Goal: Entertainment & Leisure: Browse casually

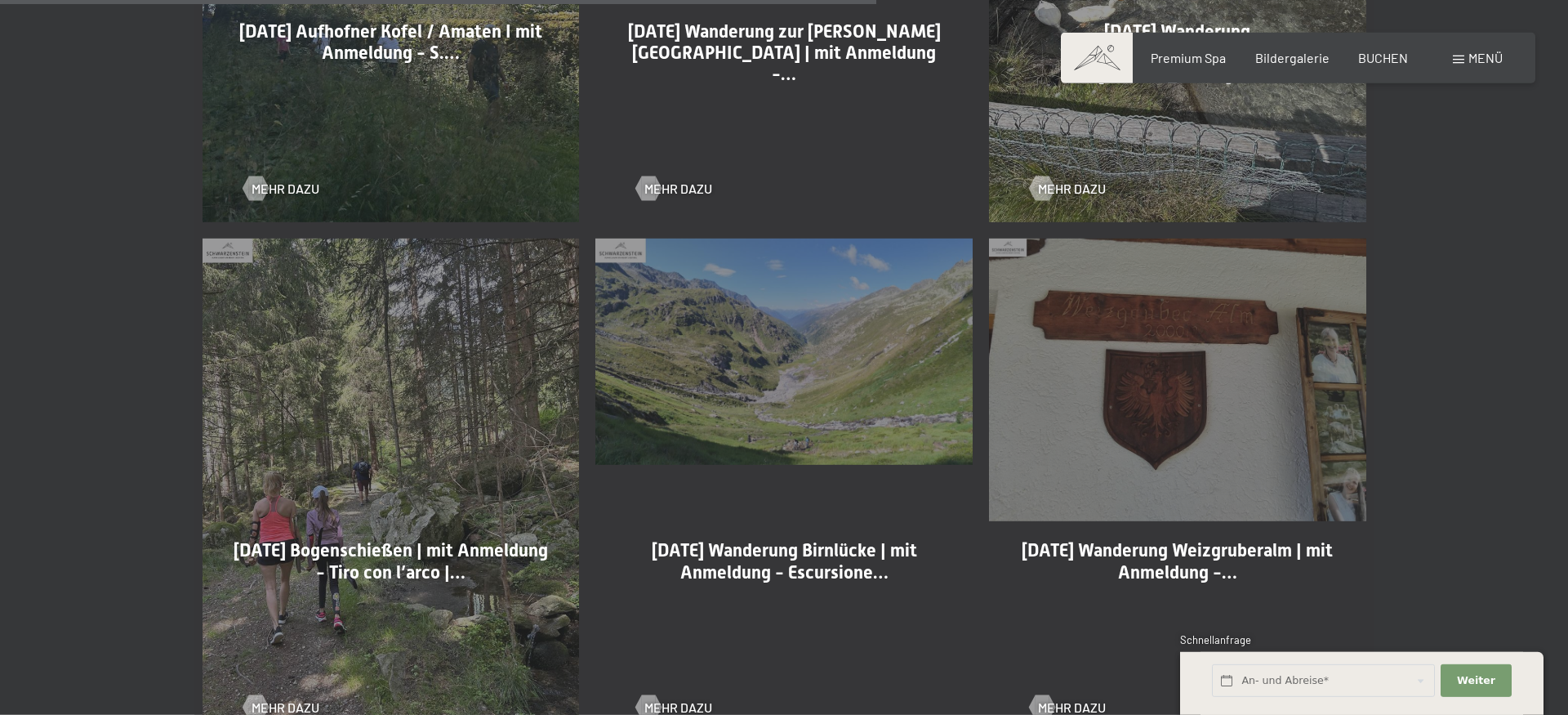
scroll to position [2833, 0]
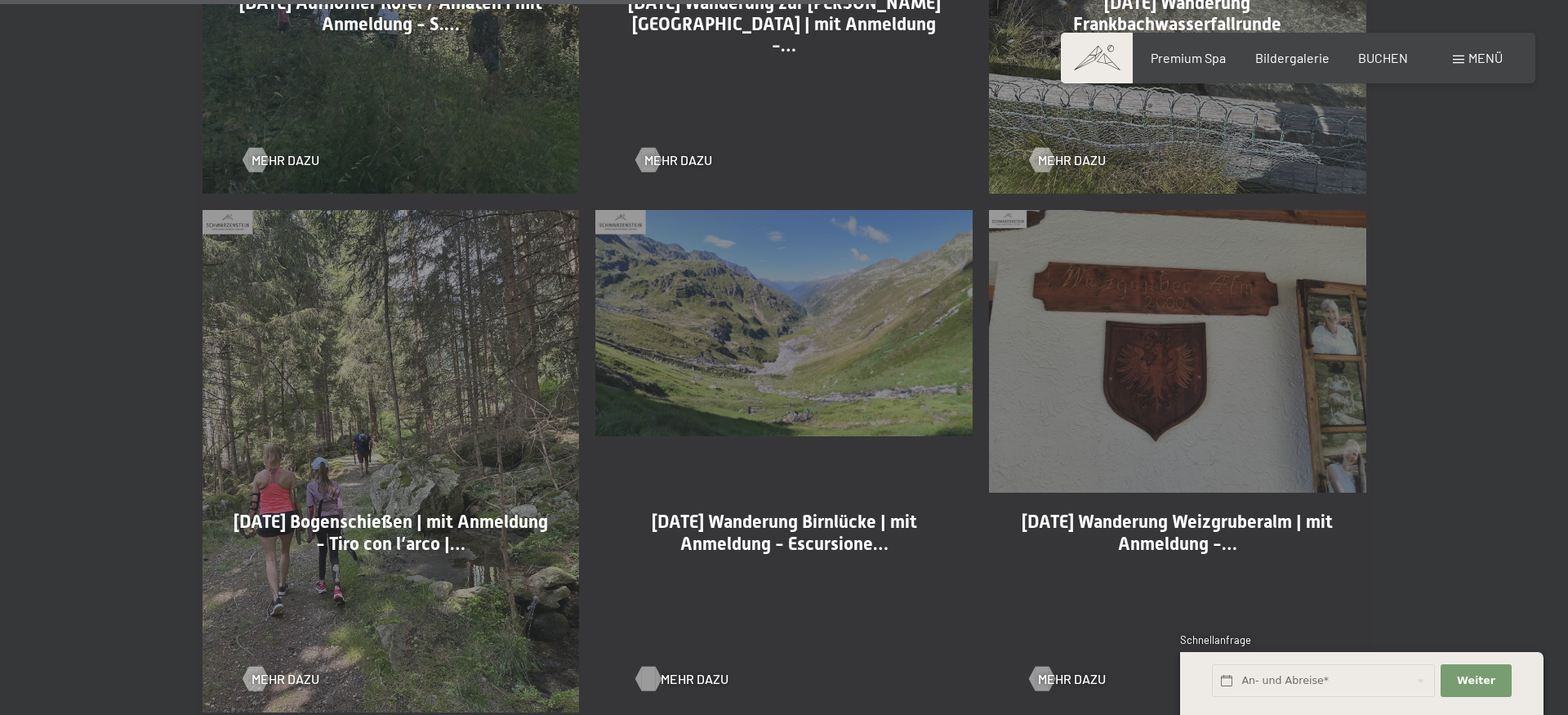
click at [656, 675] on div at bounding box center [649, 679] width 14 height 25
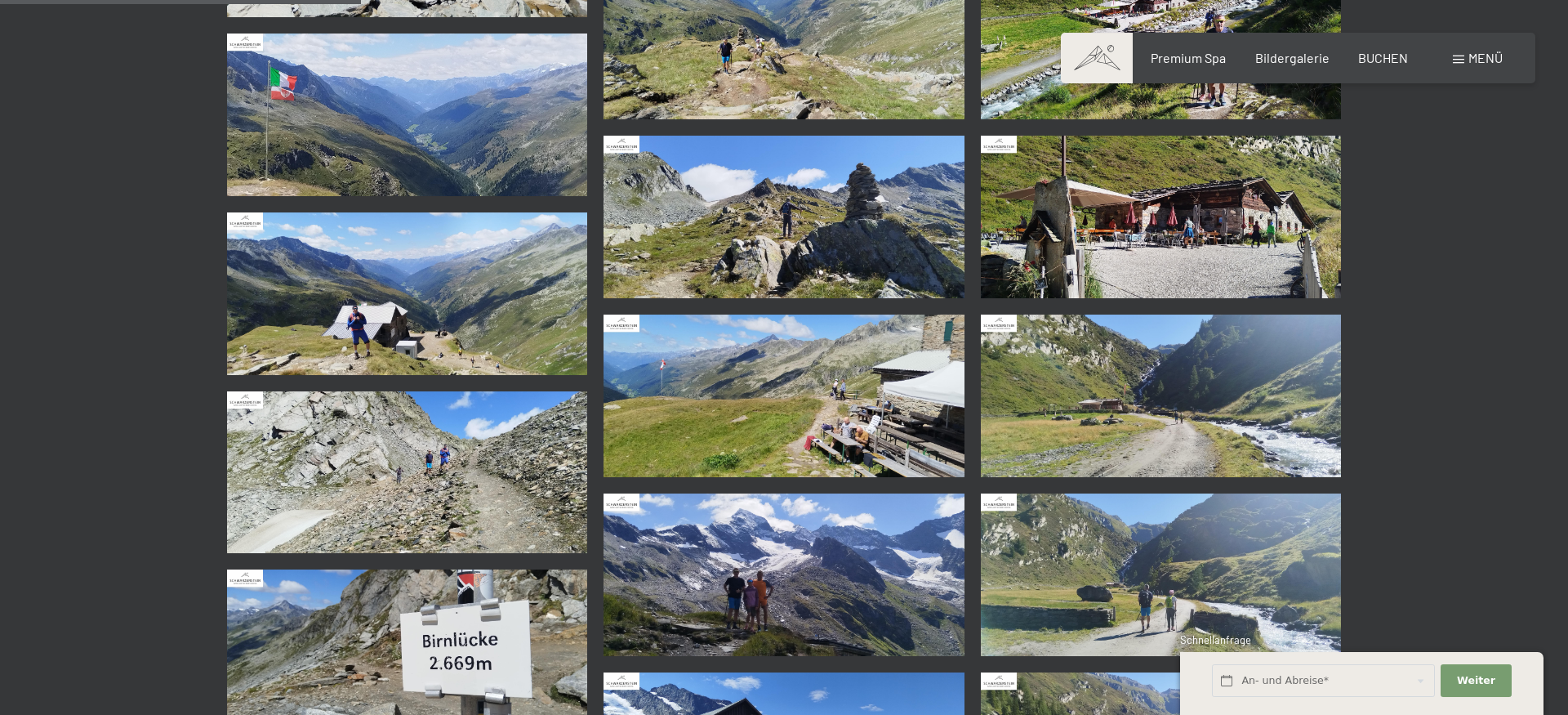
scroll to position [1167, 0]
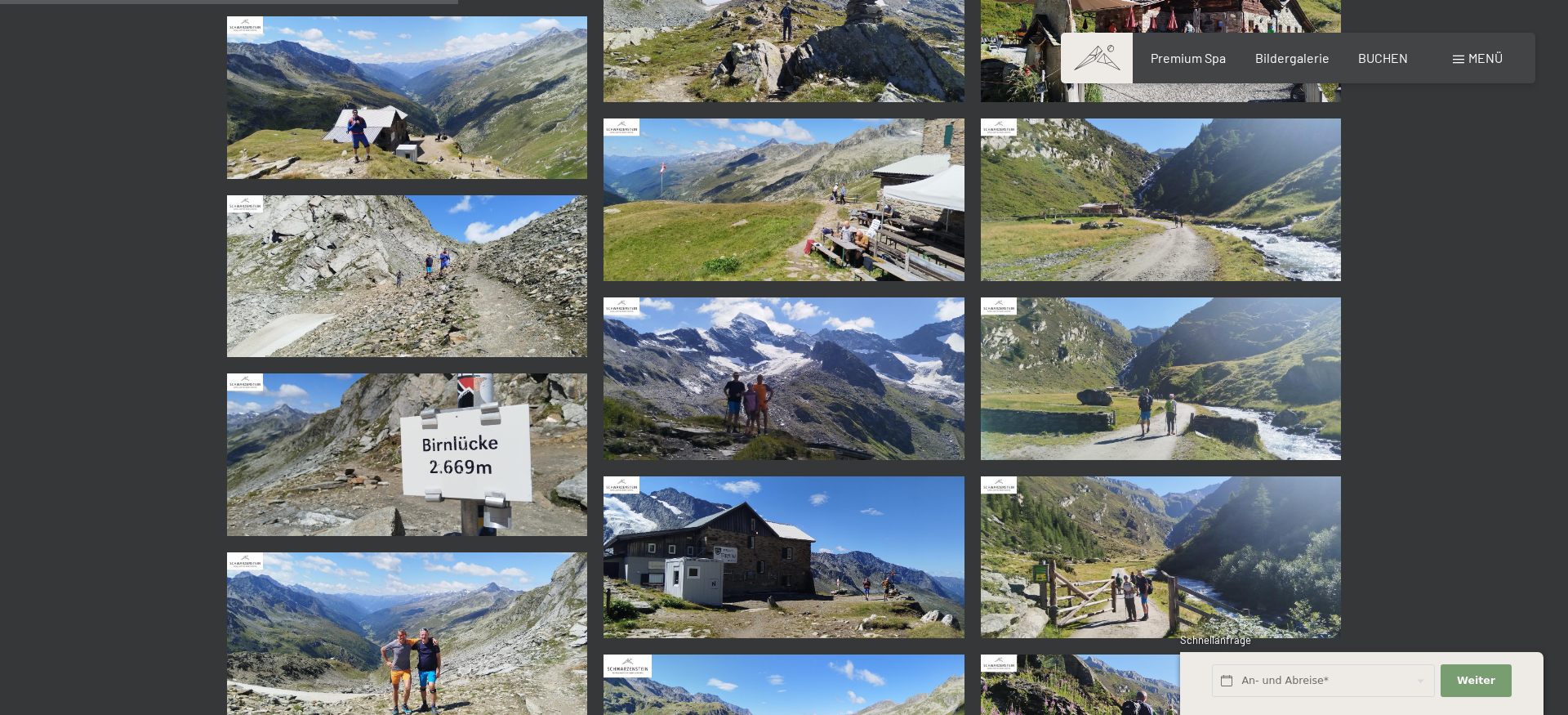
click at [450, 653] on img at bounding box center [407, 633] width 361 height 163
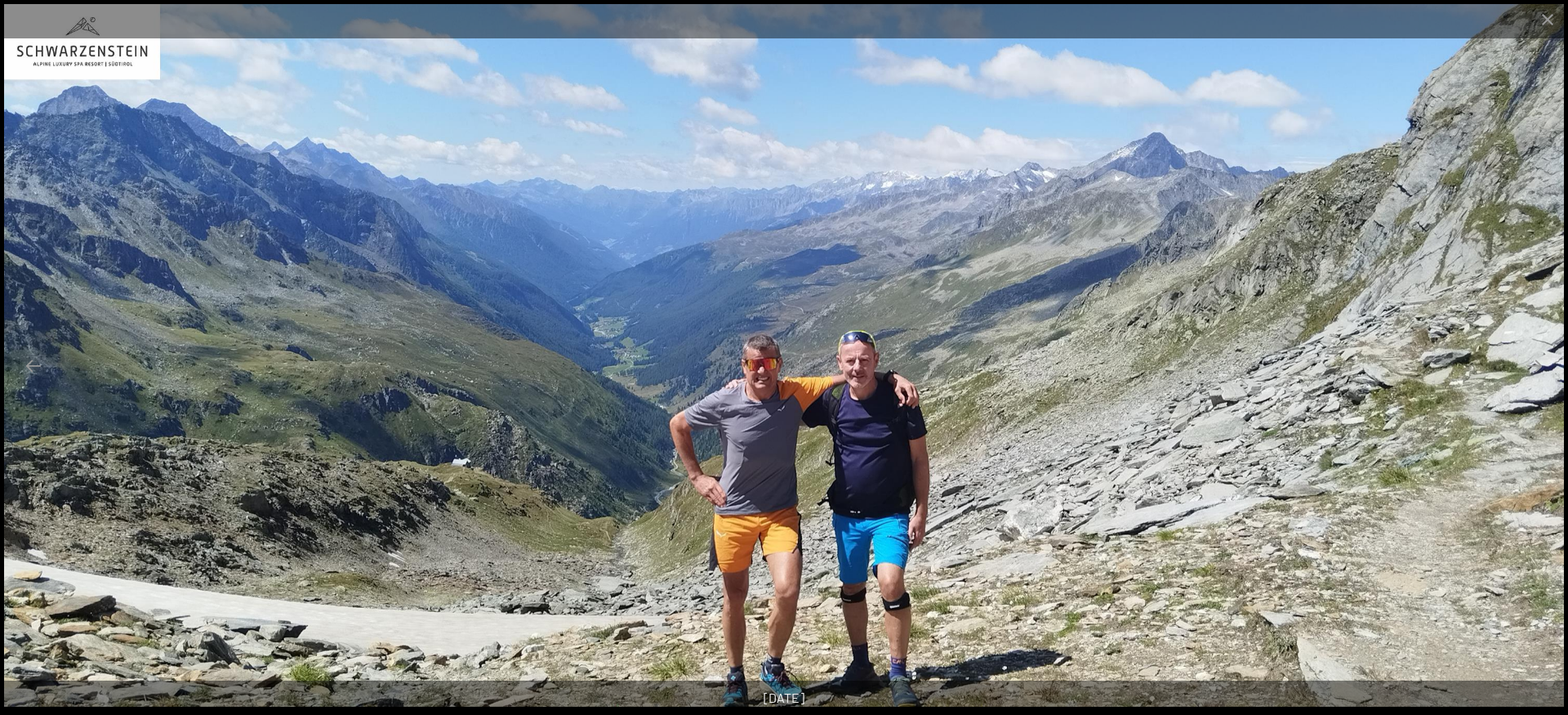
scroll to position [1583, 0]
click at [1537, 368] on button "Next slide" at bounding box center [1535, 365] width 35 height 32
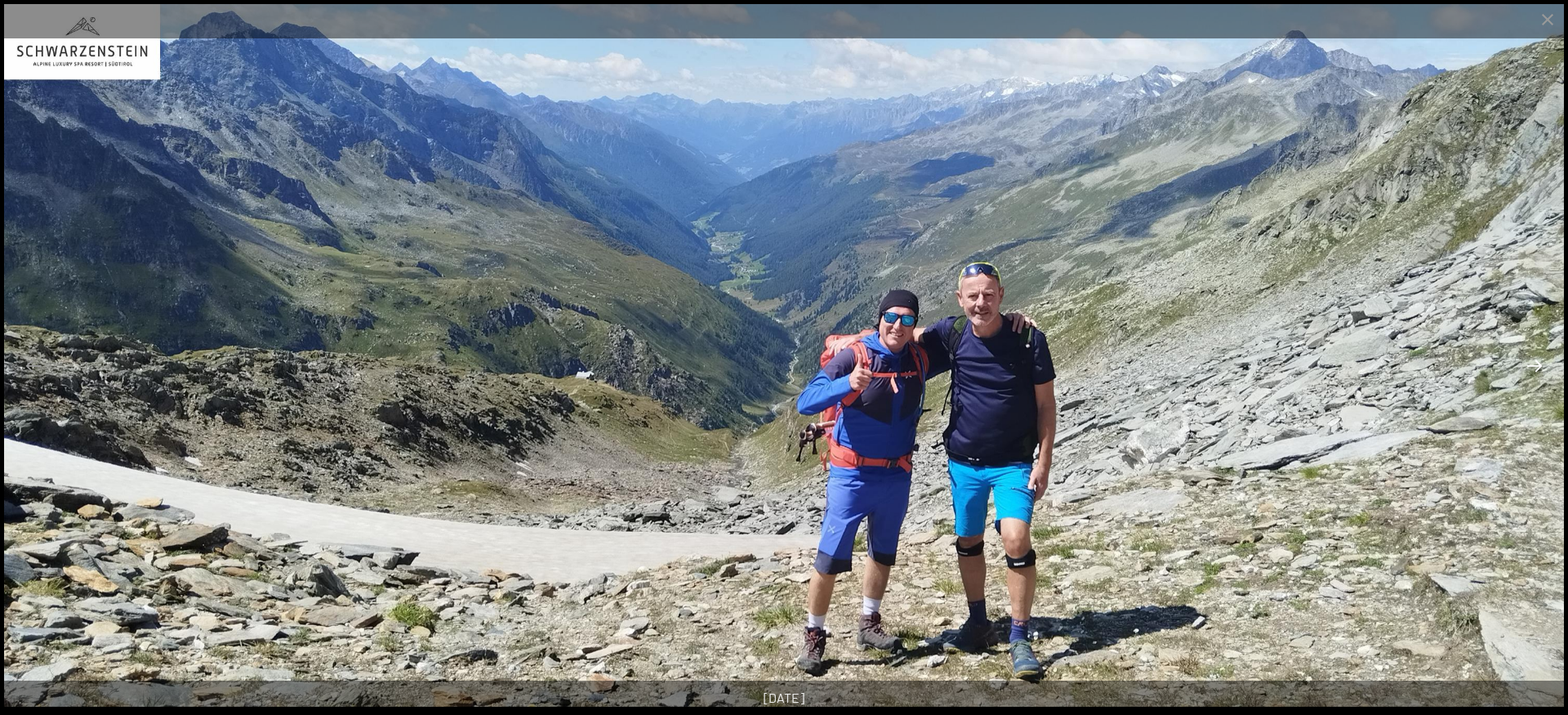
click at [1537, 368] on button "Next slide" at bounding box center [1535, 365] width 35 height 32
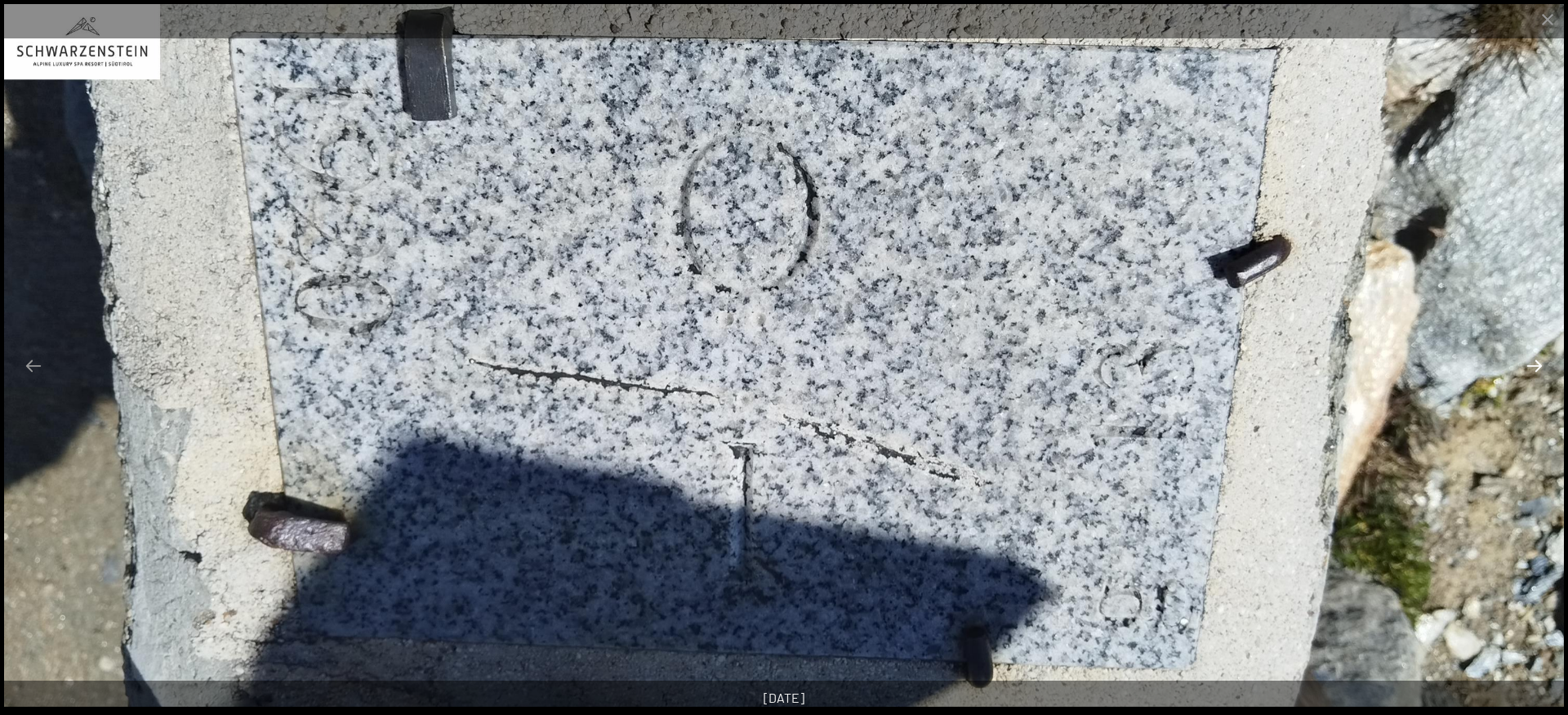
click at [1537, 368] on button "Next slide" at bounding box center [1535, 365] width 35 height 32
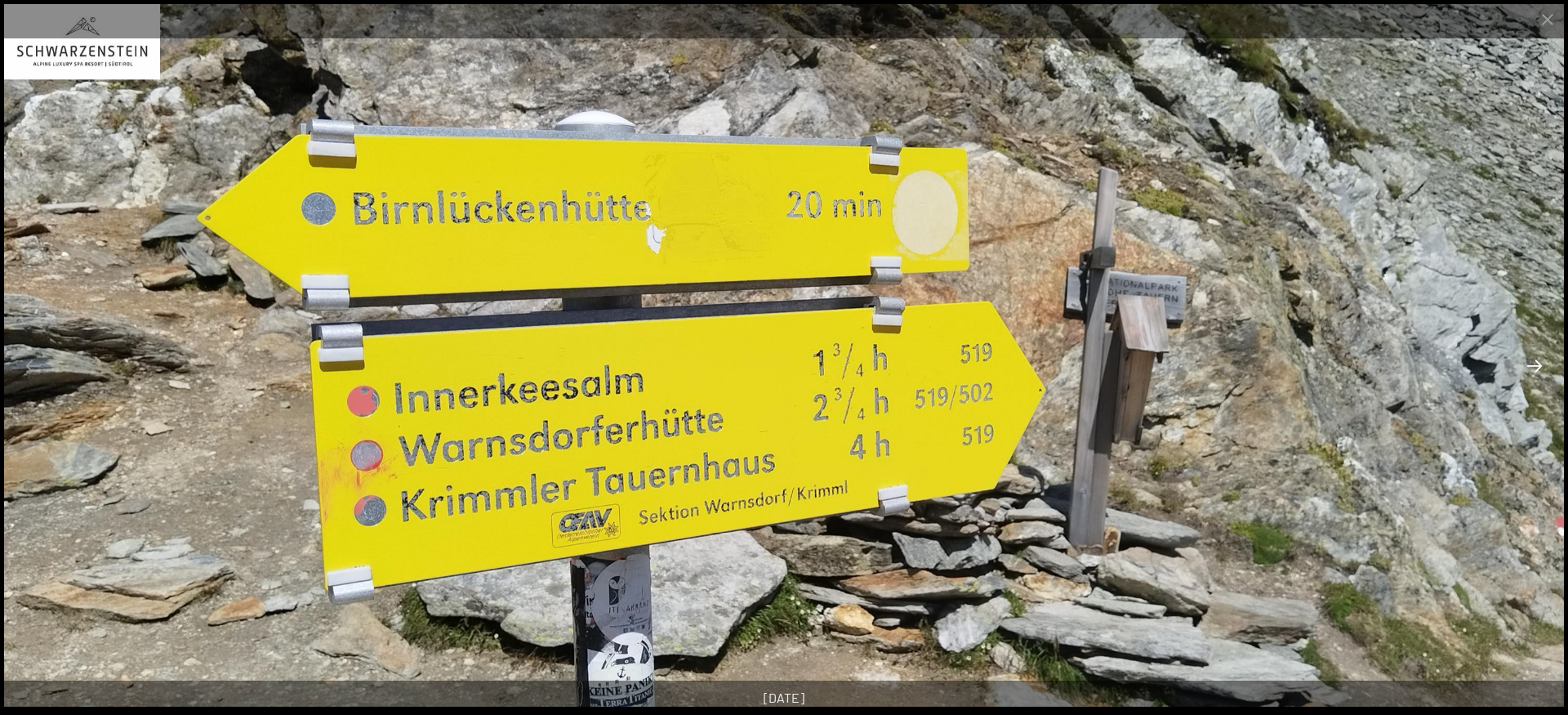
click at [1537, 368] on button "Next slide" at bounding box center [1535, 365] width 35 height 32
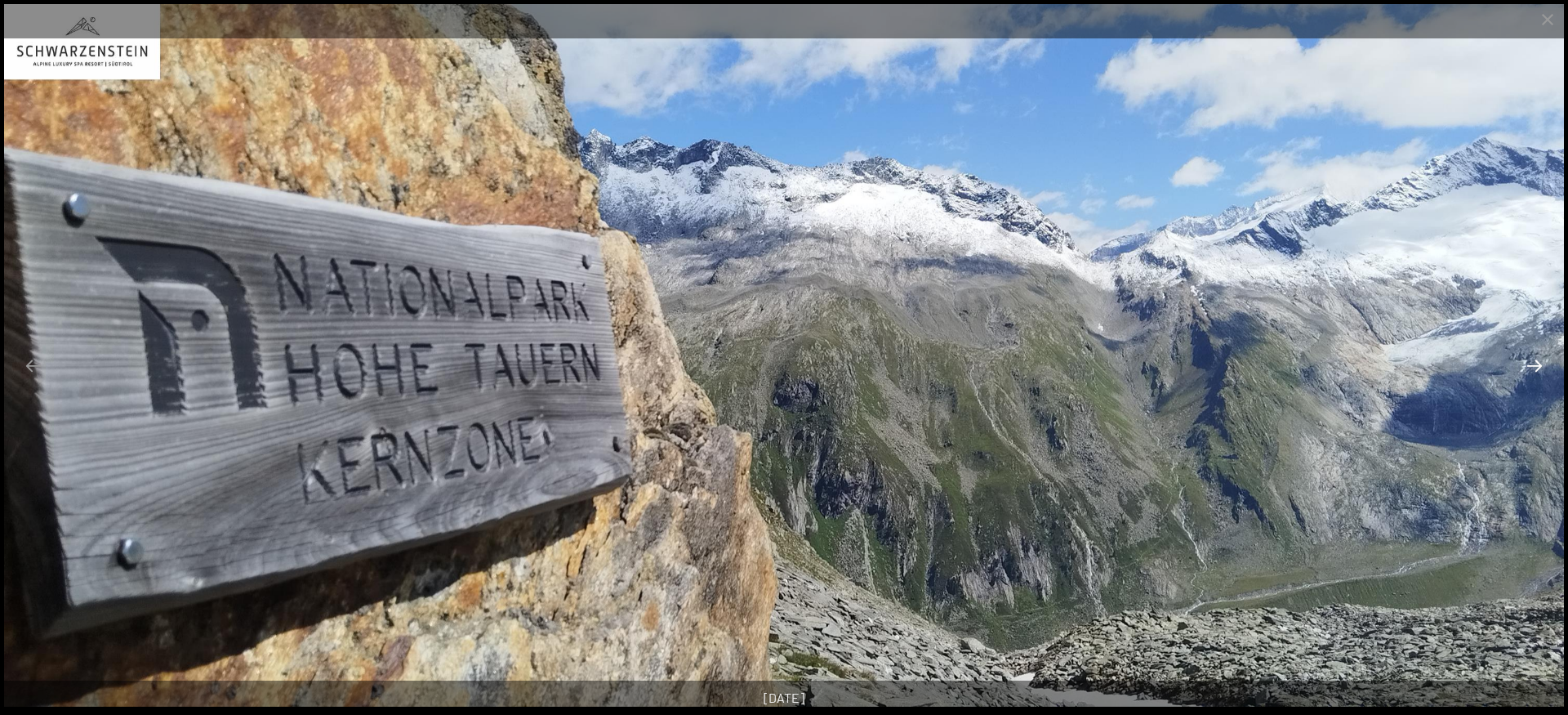
click at [1537, 368] on button "Next slide" at bounding box center [1535, 365] width 35 height 32
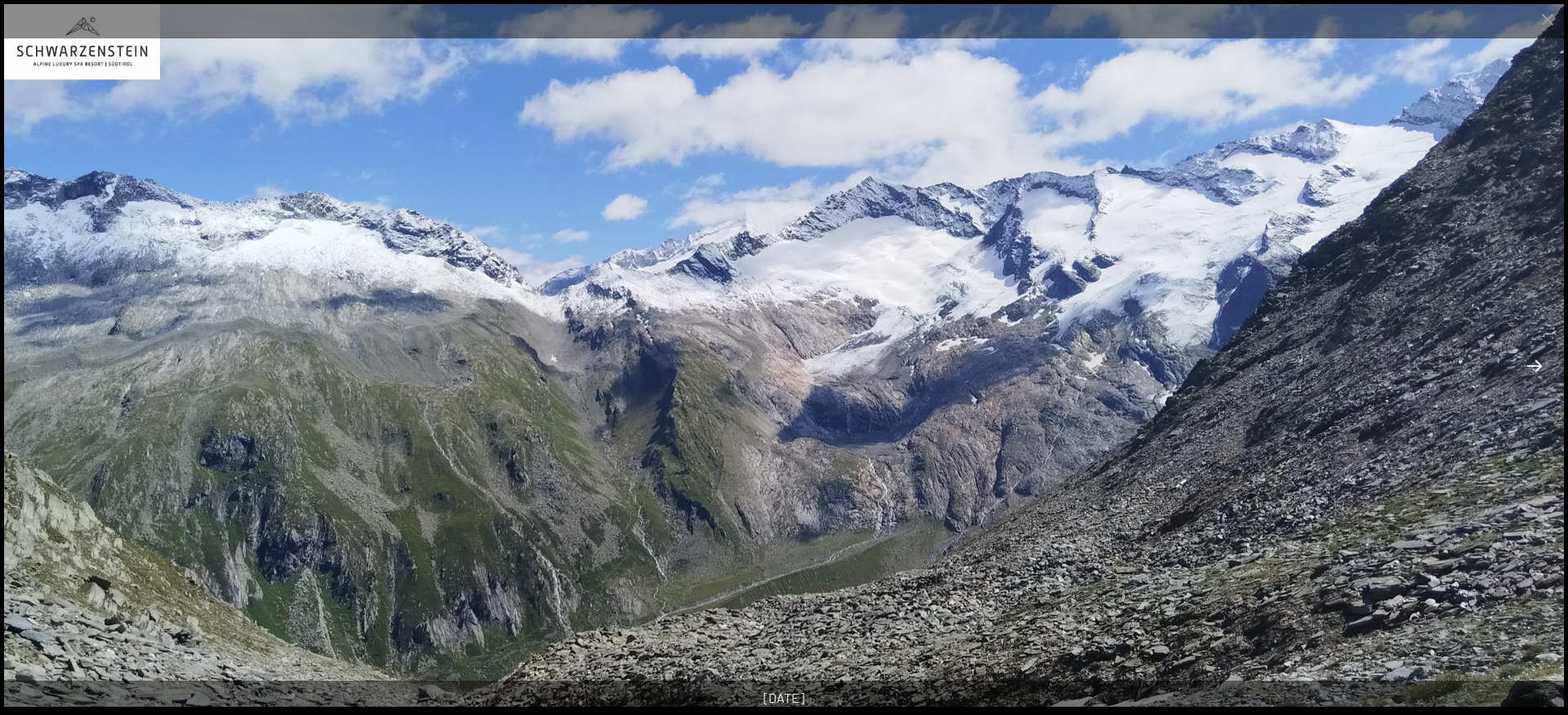
click at [1537, 368] on button "Next slide" at bounding box center [1535, 365] width 35 height 32
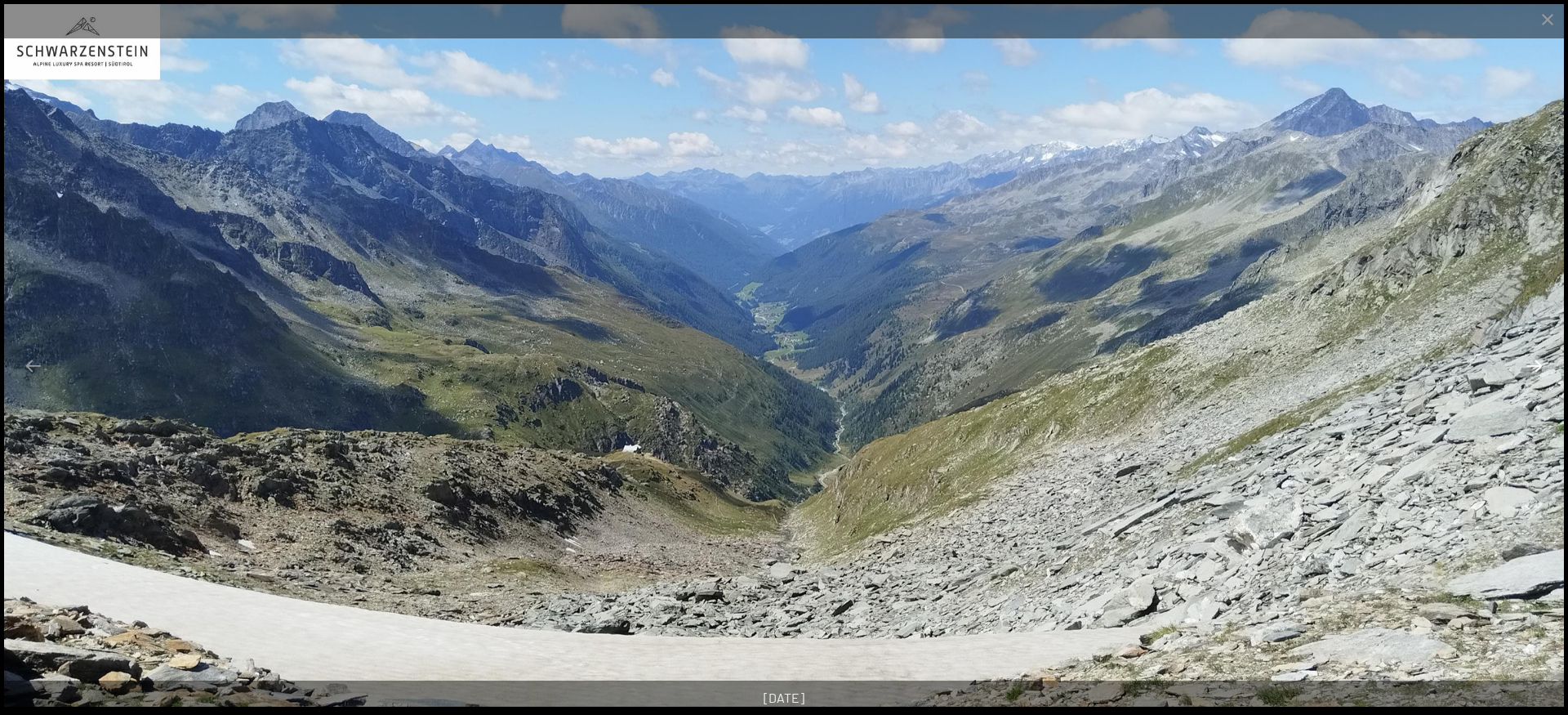
click at [1537, 368] on button "Next slide" at bounding box center [1535, 365] width 35 height 32
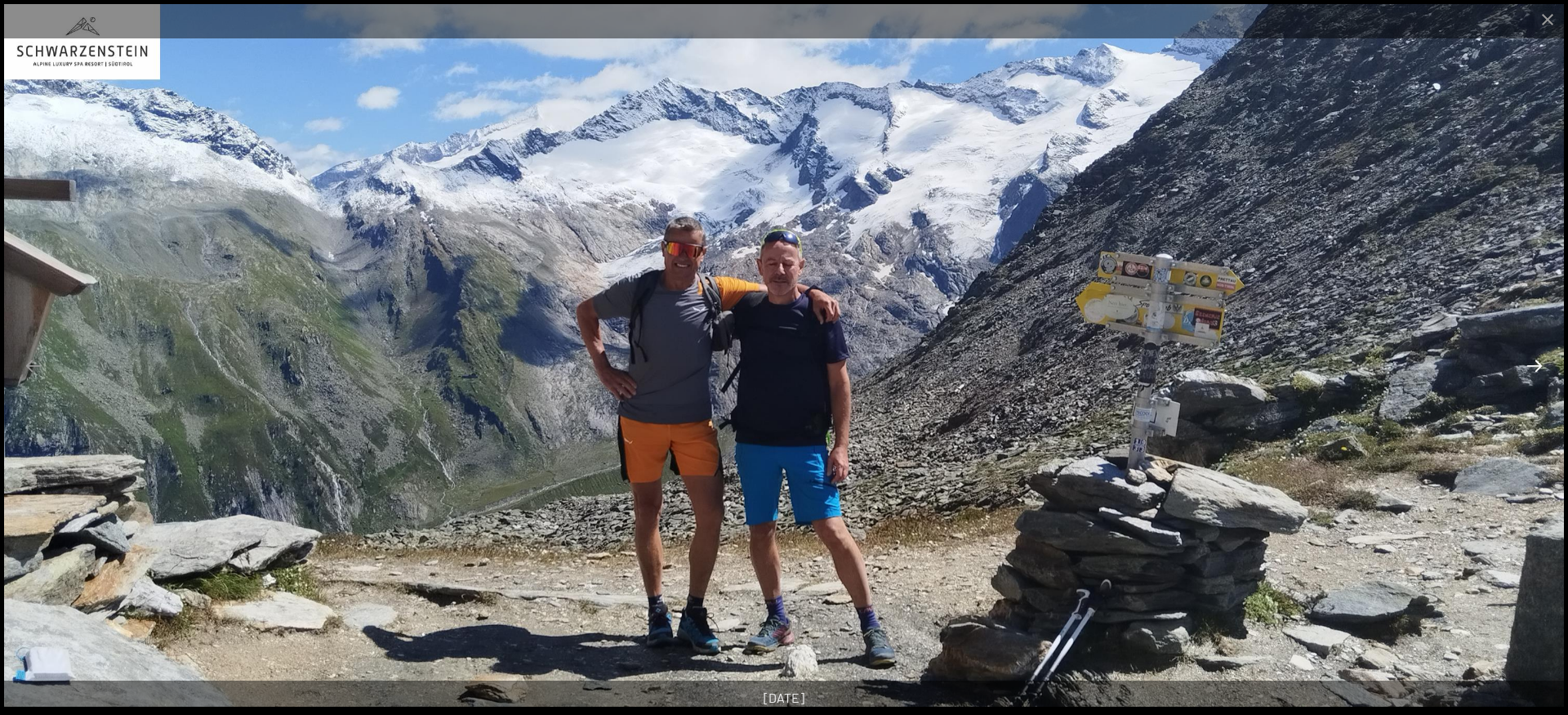
click at [1537, 368] on button "Next slide" at bounding box center [1535, 365] width 35 height 32
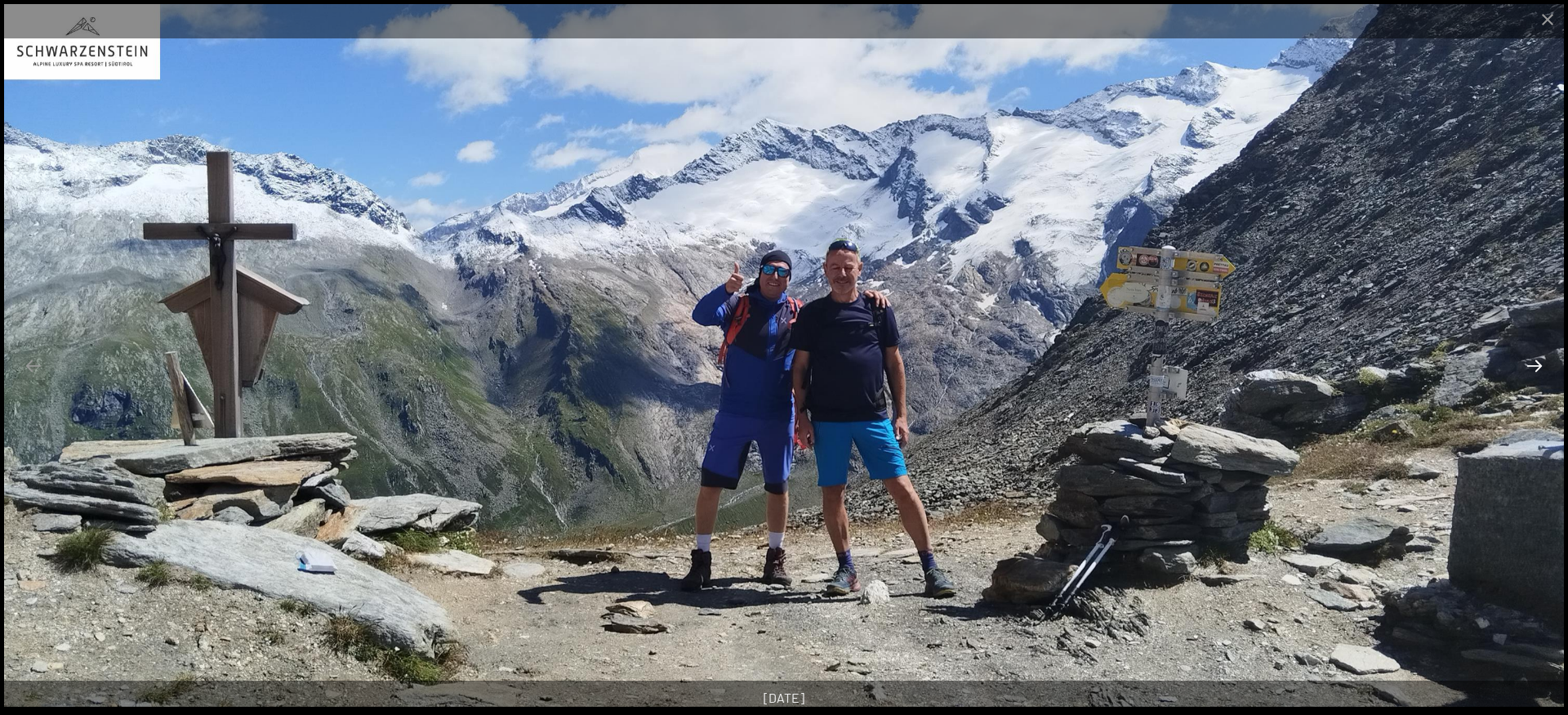
click at [1537, 368] on button "Next slide" at bounding box center [1535, 365] width 35 height 32
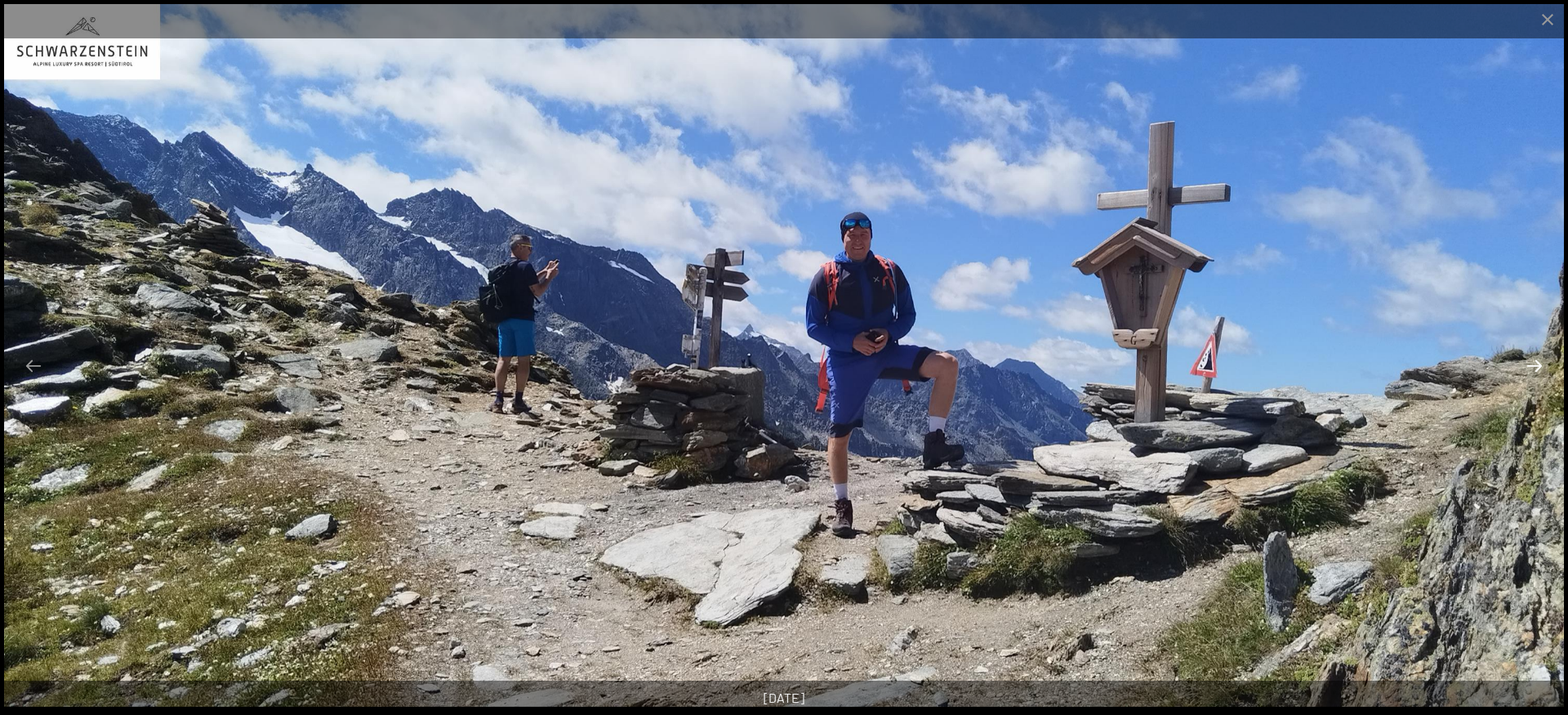
click at [1537, 368] on button "Next slide" at bounding box center [1535, 365] width 35 height 32
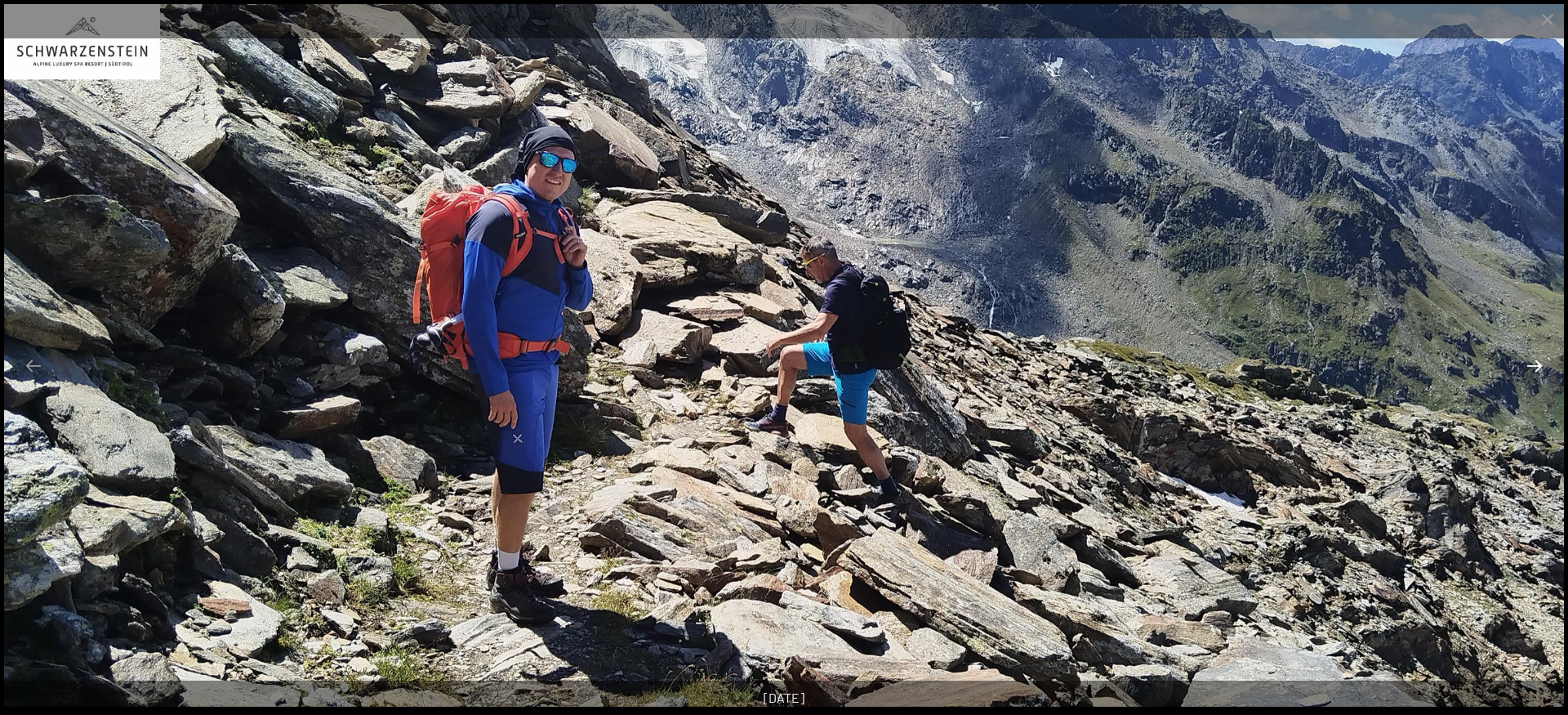
click at [1537, 368] on button "Next slide" at bounding box center [1535, 365] width 35 height 32
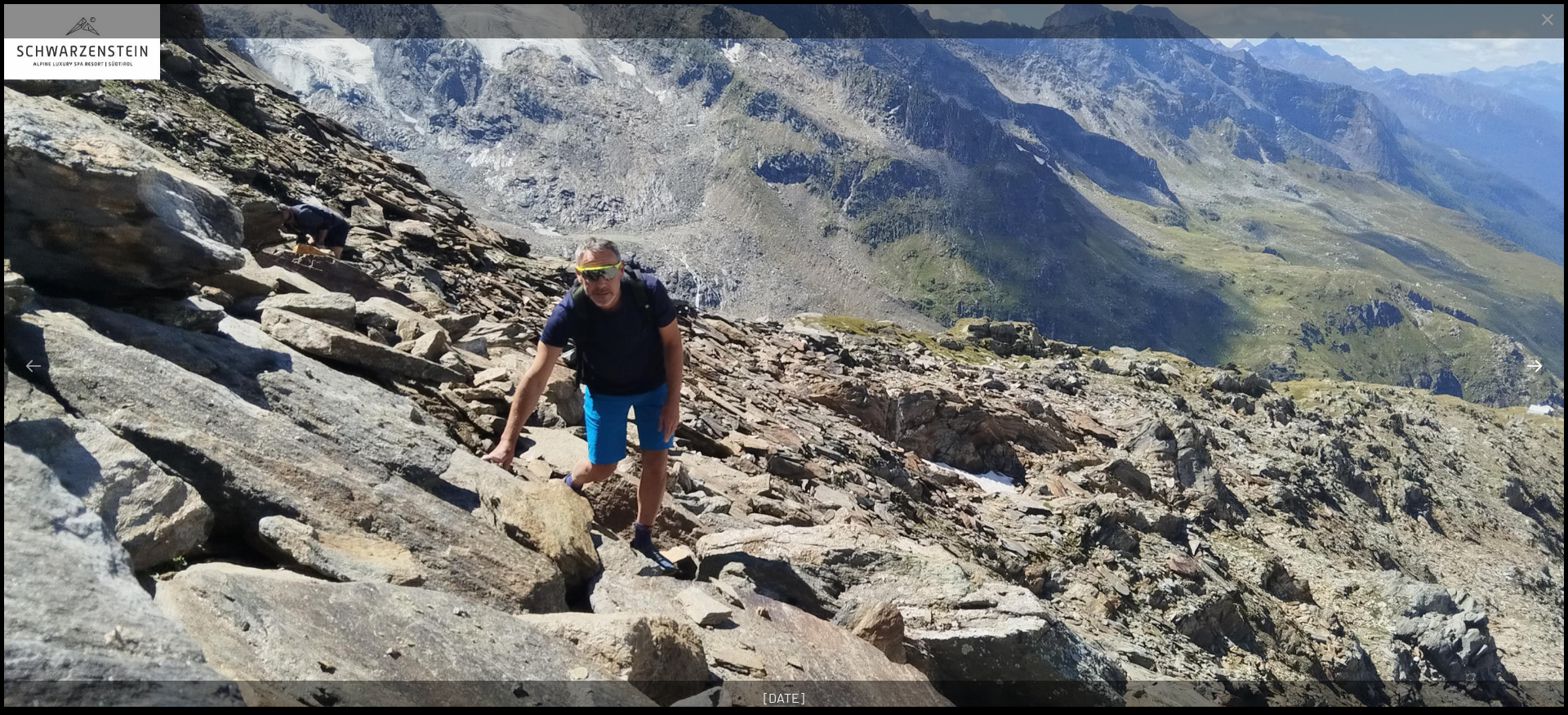
click at [1537, 368] on button "Next slide" at bounding box center [1535, 365] width 35 height 32
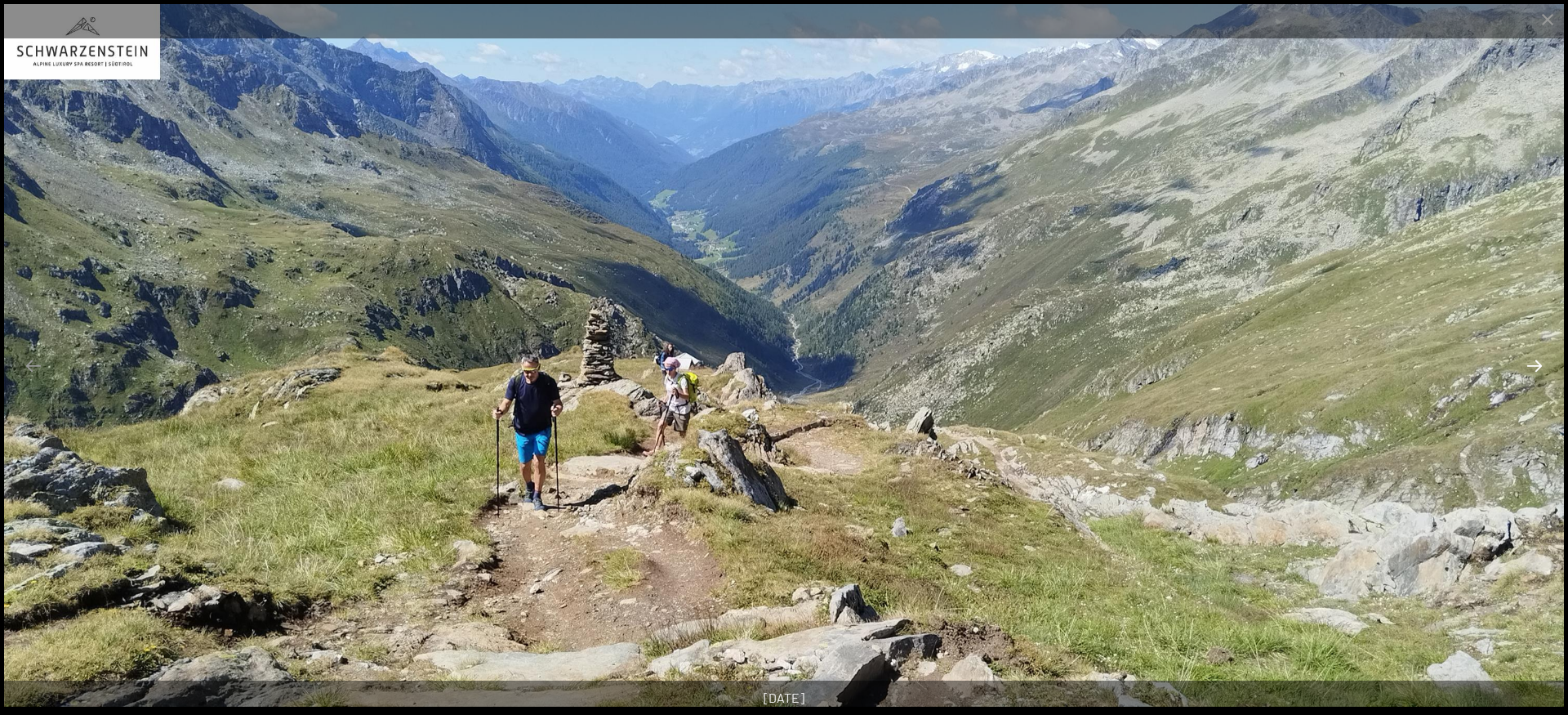
click at [1537, 368] on button "Next slide" at bounding box center [1535, 365] width 35 height 32
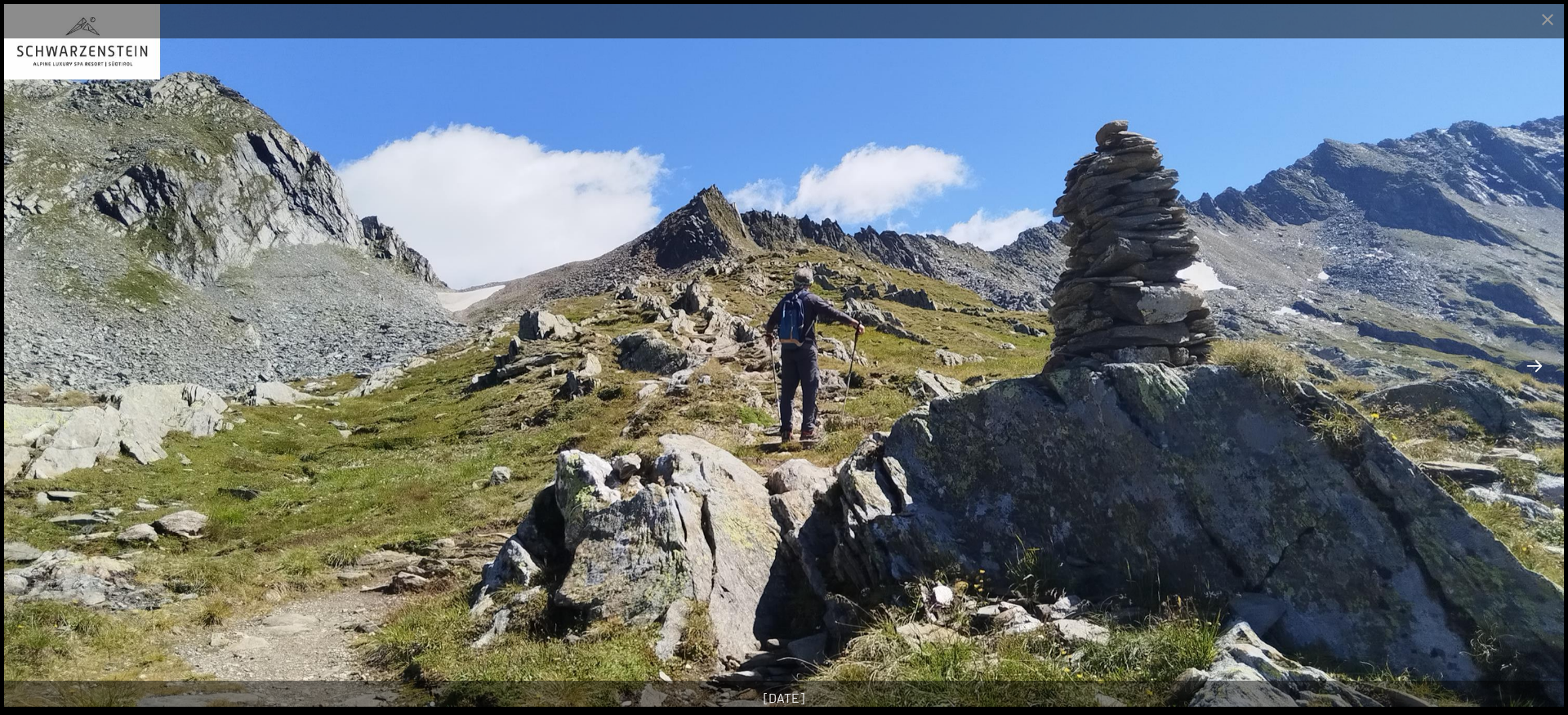
click at [1537, 368] on button "Next slide" at bounding box center [1535, 365] width 35 height 32
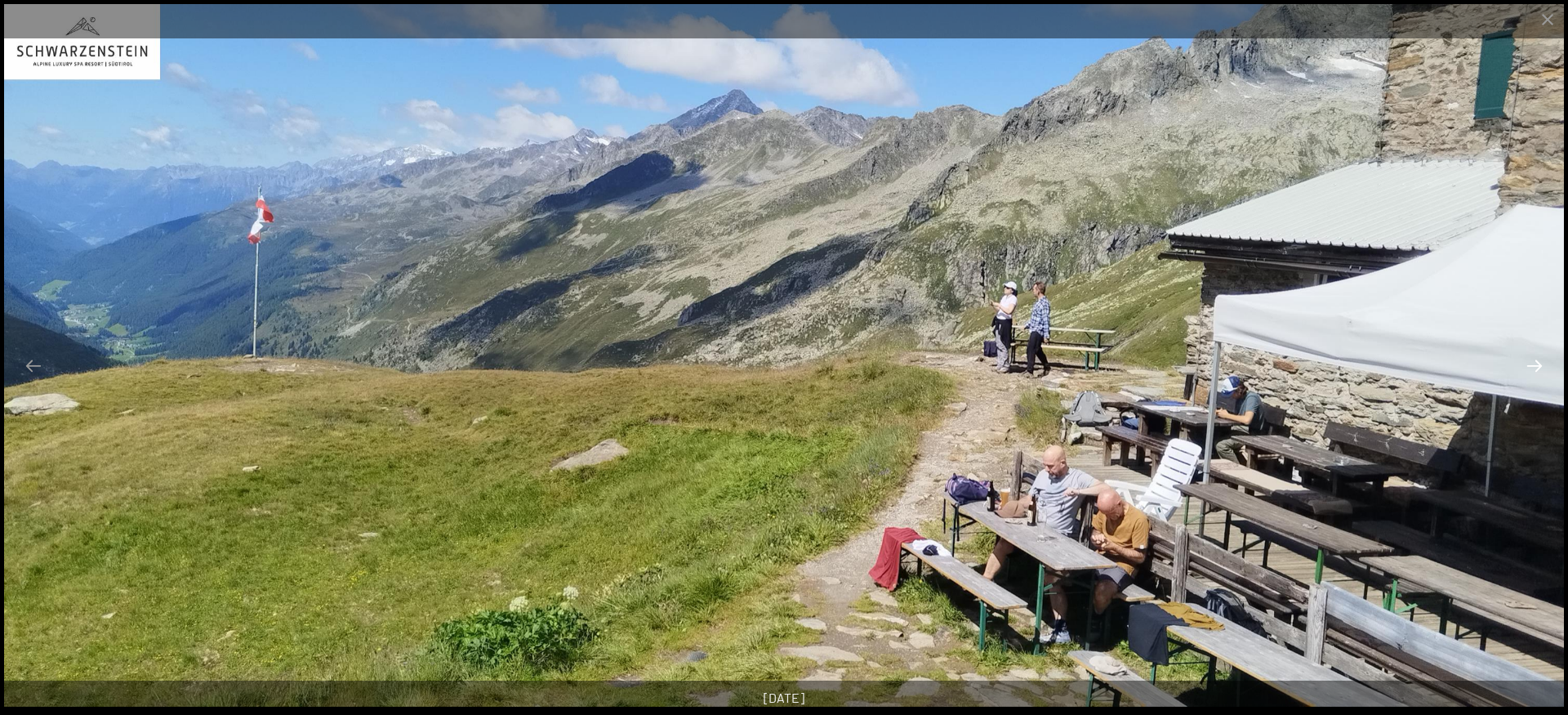
click at [1537, 368] on button "Next slide" at bounding box center [1535, 365] width 35 height 32
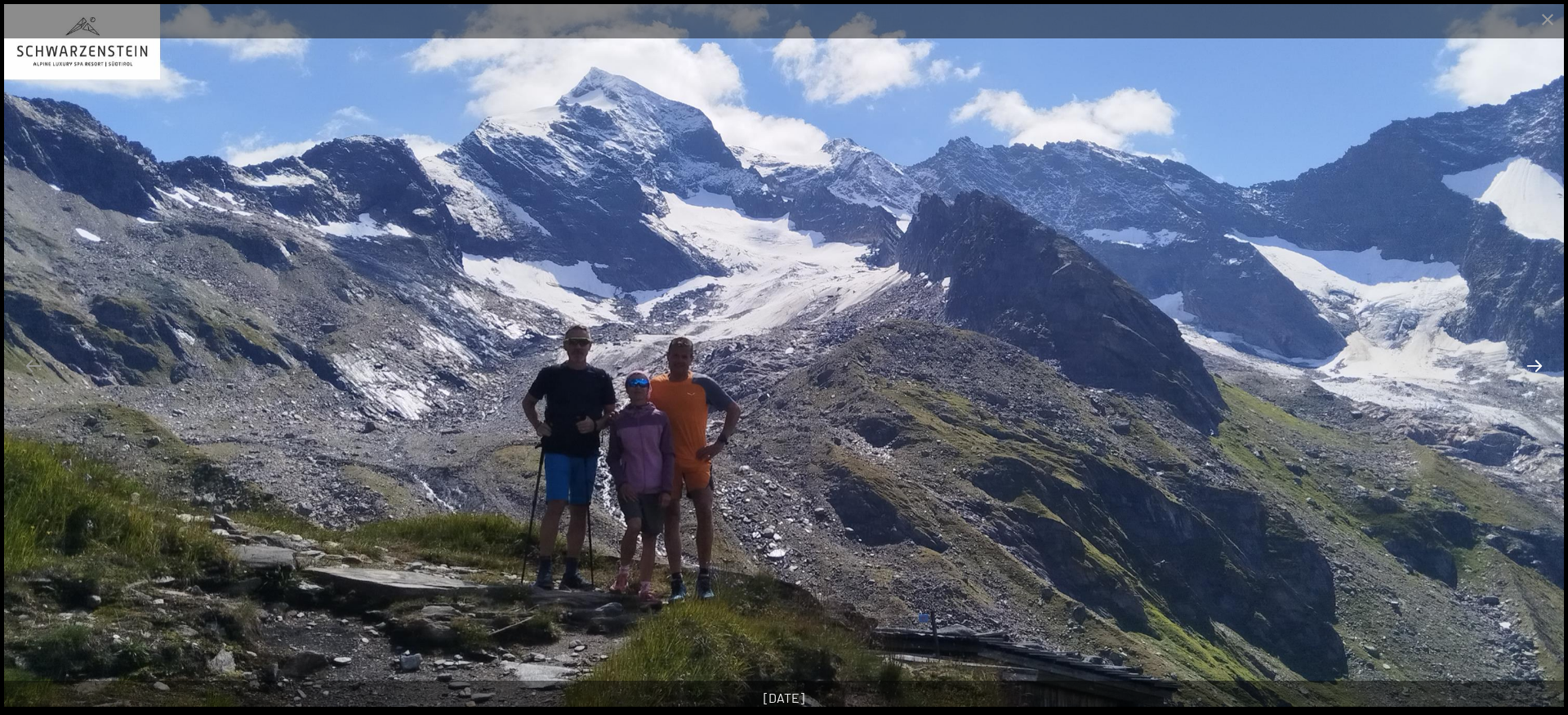
click at [1537, 368] on button "Next slide" at bounding box center [1535, 365] width 35 height 32
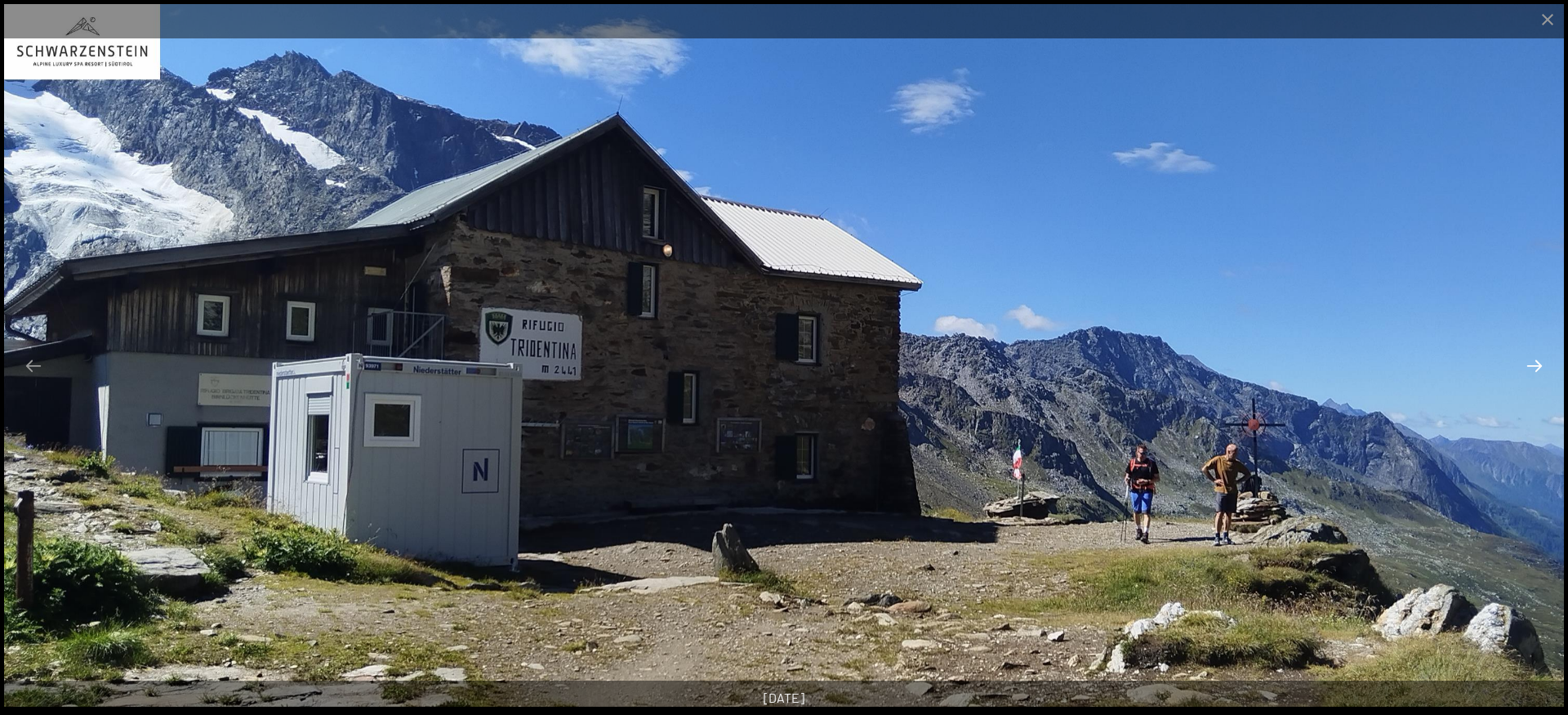
click at [1537, 368] on button "Next slide" at bounding box center [1535, 365] width 35 height 32
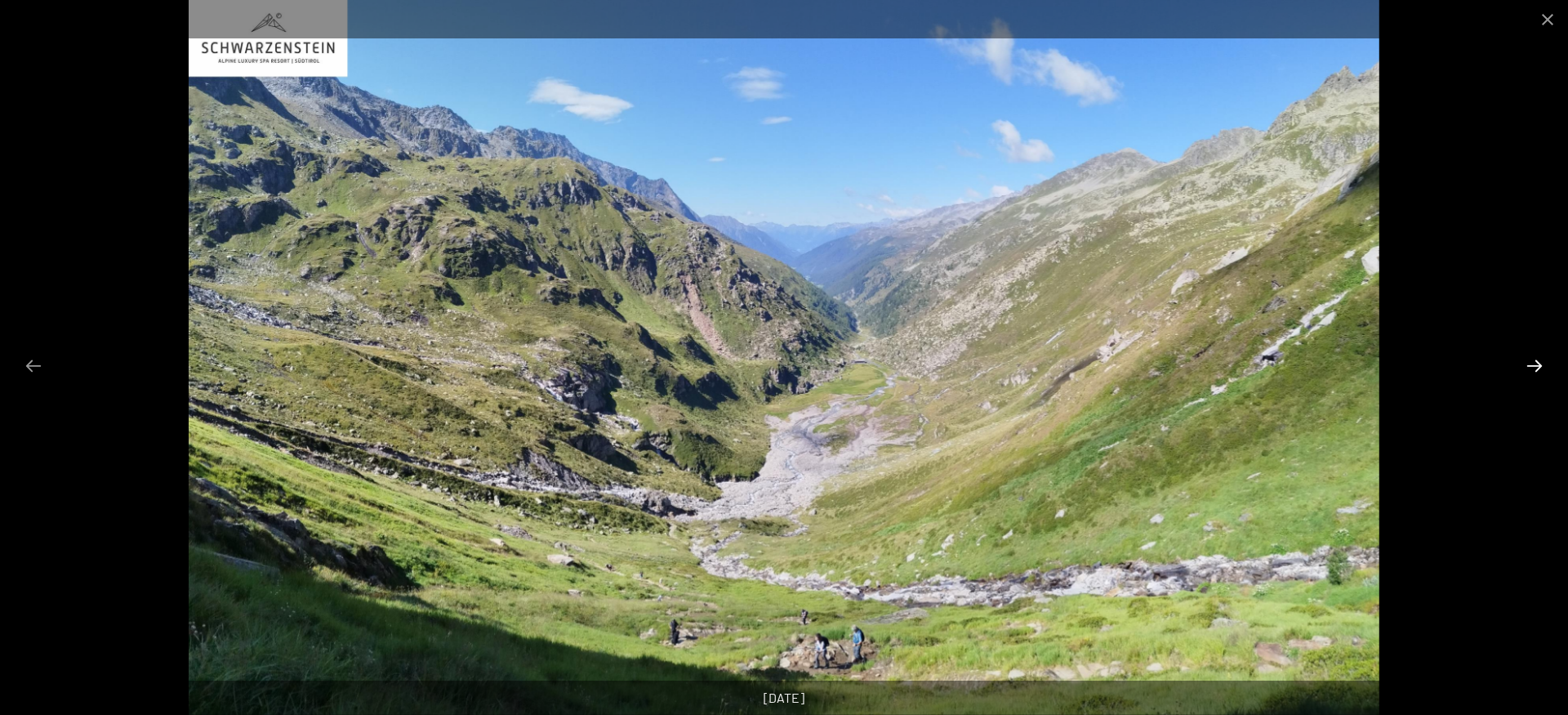
click at [1537, 368] on button "Next slide" at bounding box center [1535, 365] width 35 height 32
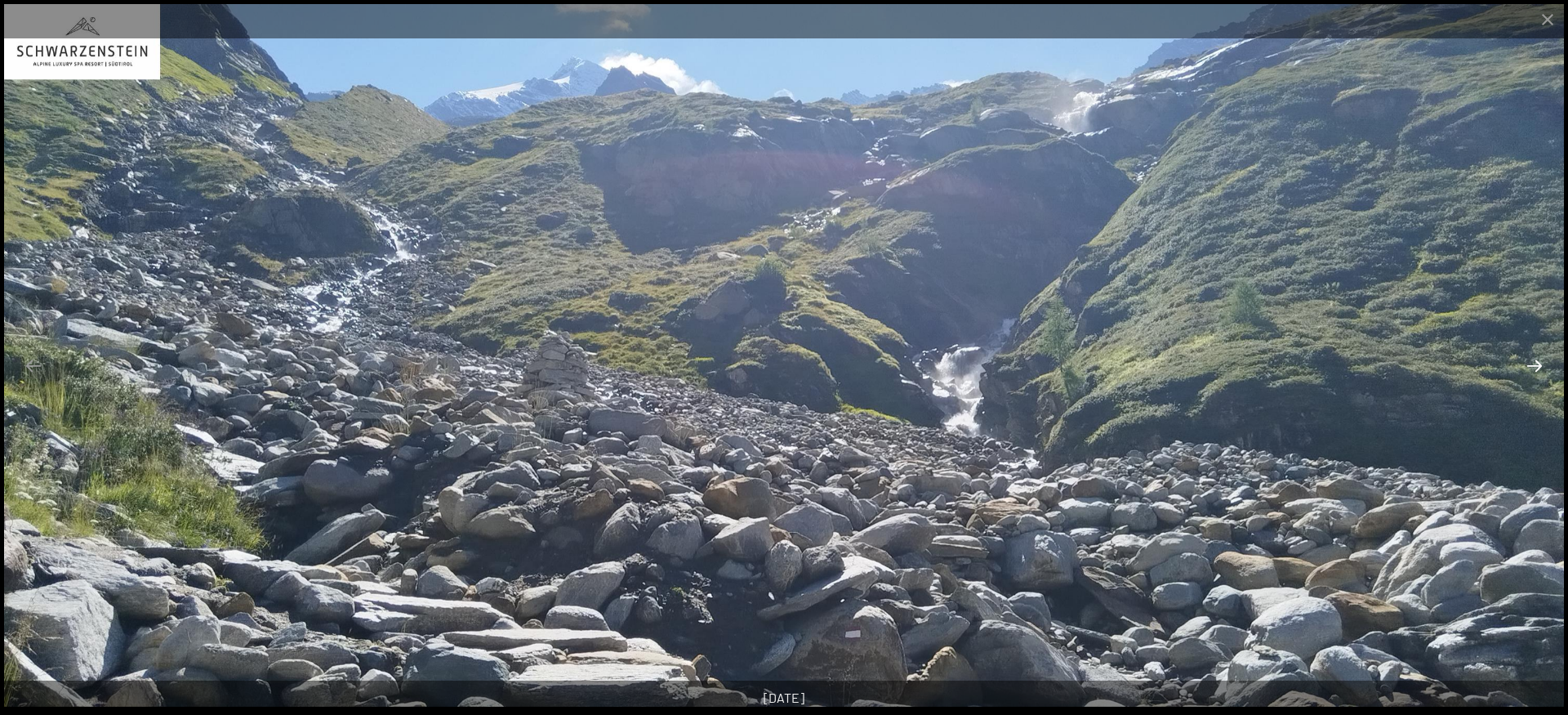
click at [1537, 368] on button "Next slide" at bounding box center [1535, 365] width 35 height 32
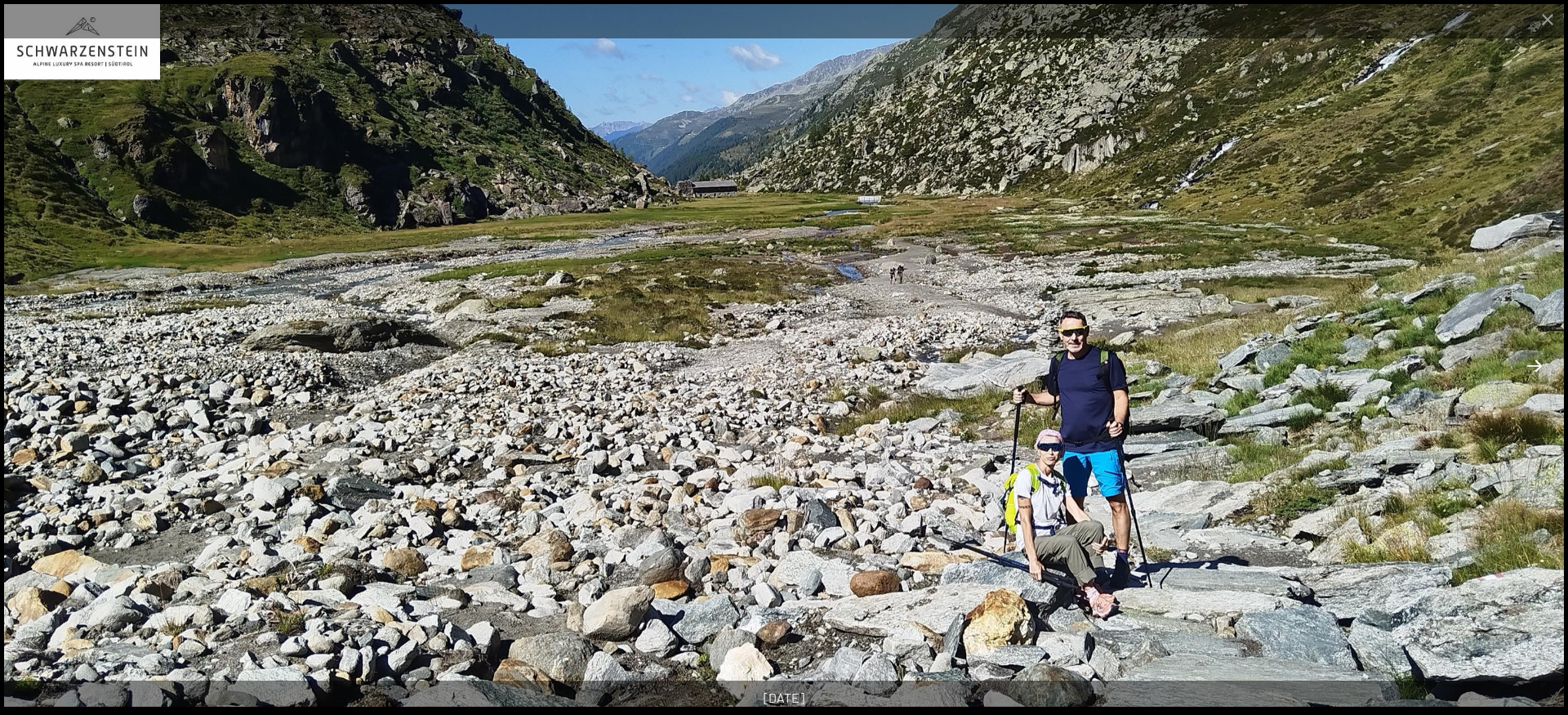
click at [1537, 368] on button "Next slide" at bounding box center [1535, 365] width 35 height 32
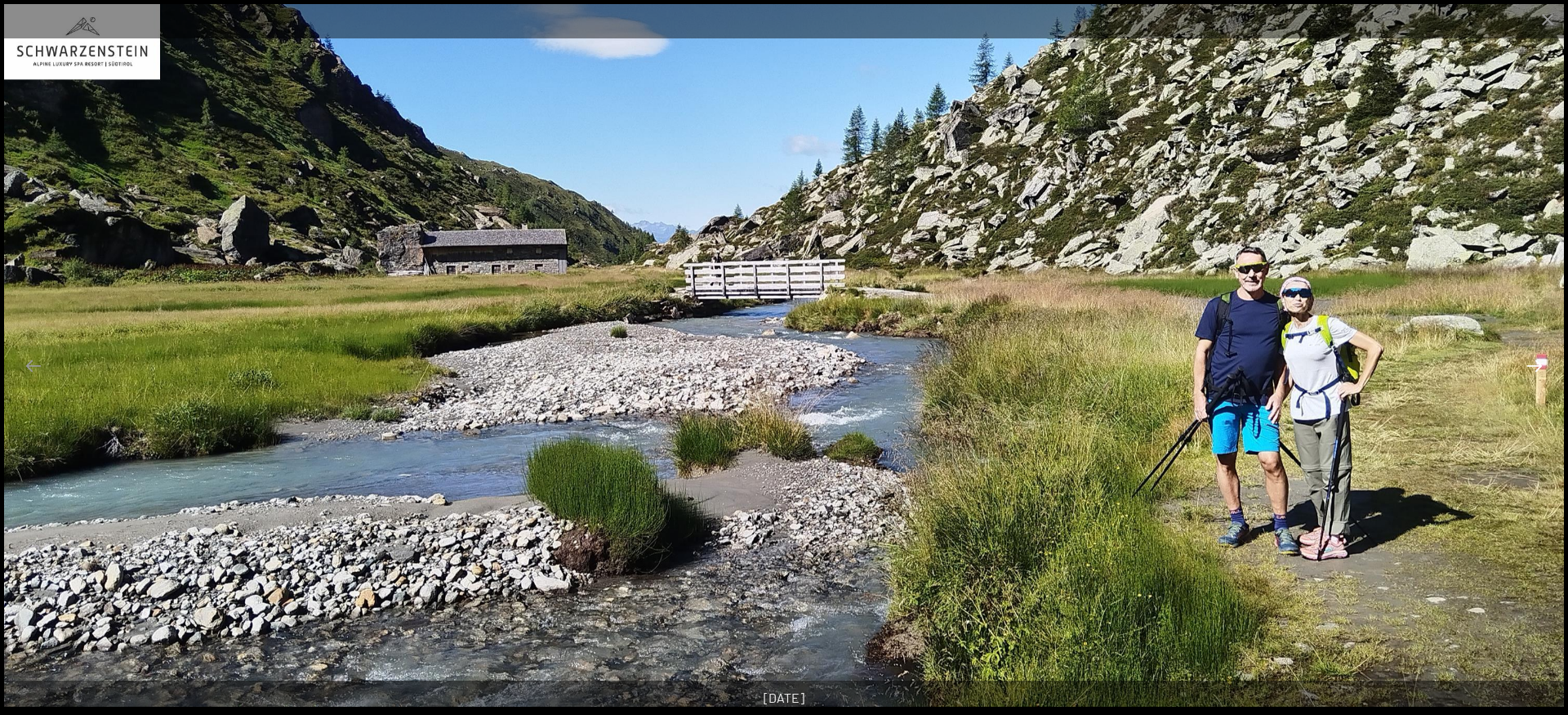
click at [1537, 368] on button "Next slide" at bounding box center [1535, 365] width 35 height 32
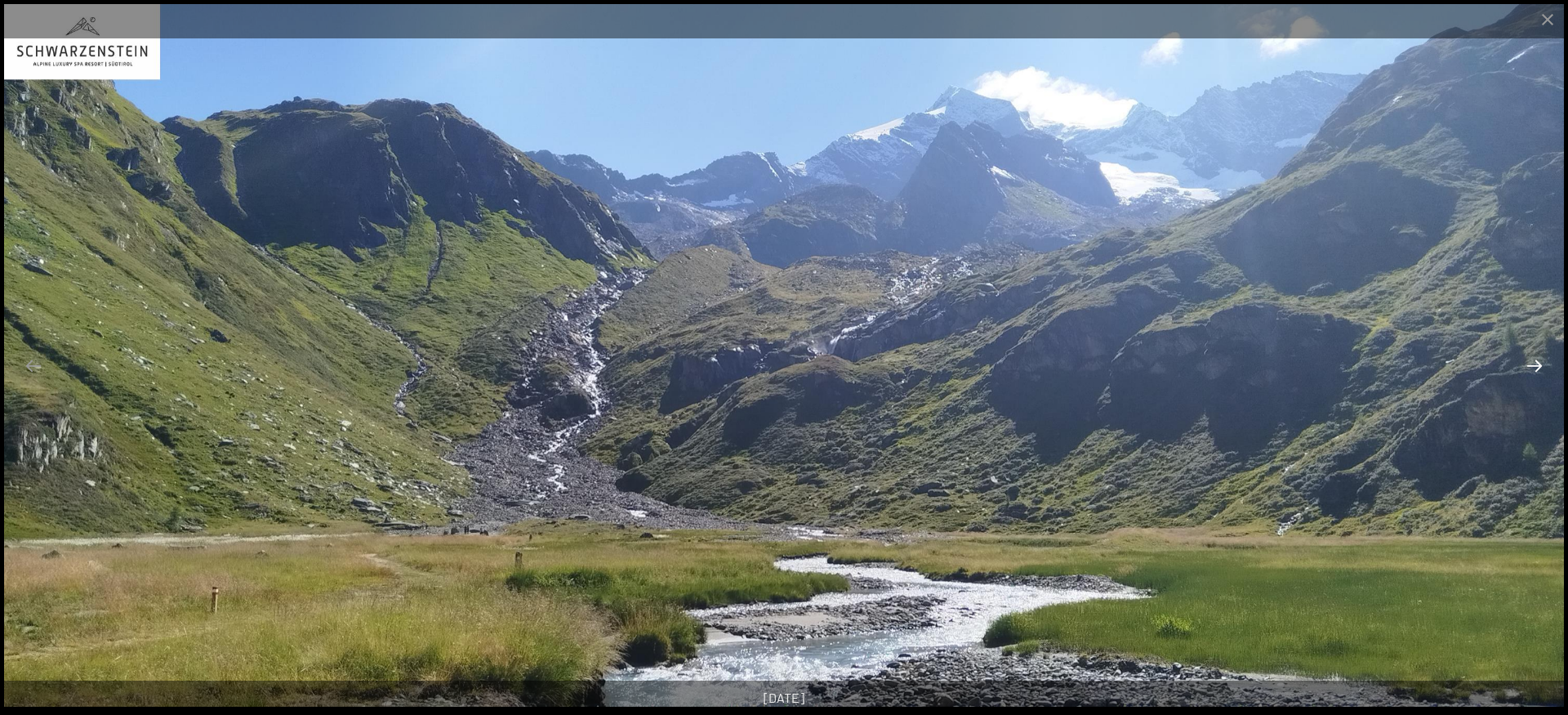
click at [1537, 368] on button "Next slide" at bounding box center [1535, 365] width 35 height 32
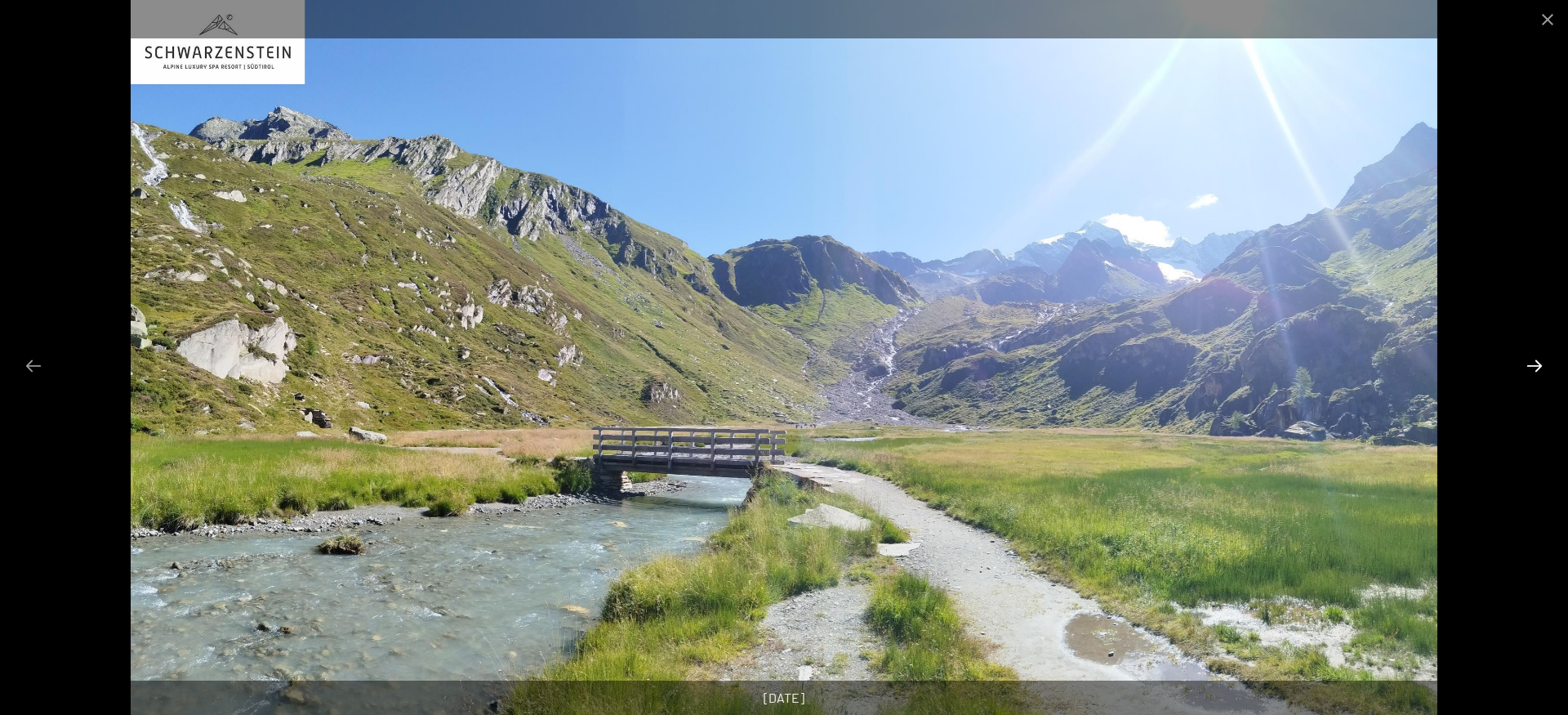
click at [1537, 368] on button "Next slide" at bounding box center [1535, 365] width 35 height 32
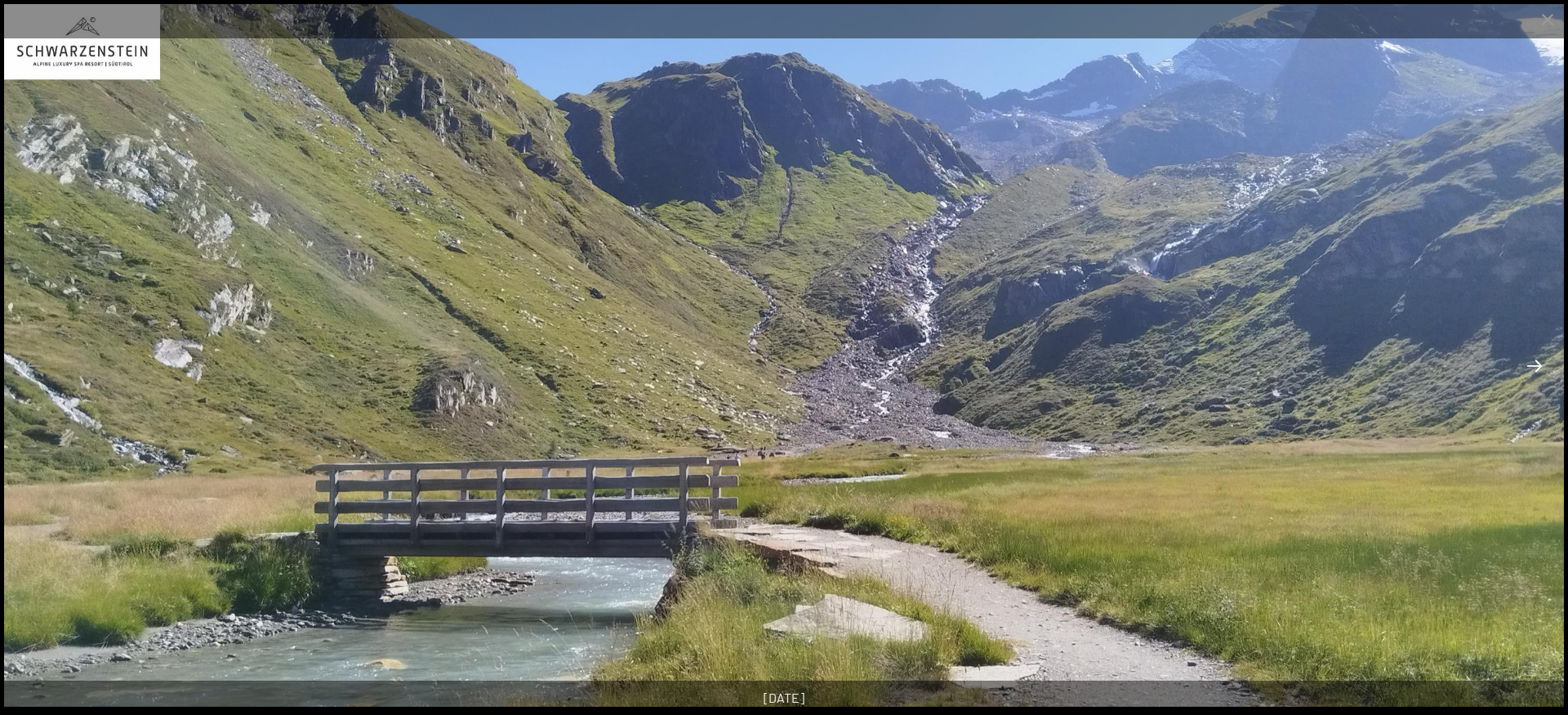
click at [1537, 368] on button "Next slide" at bounding box center [1535, 365] width 35 height 32
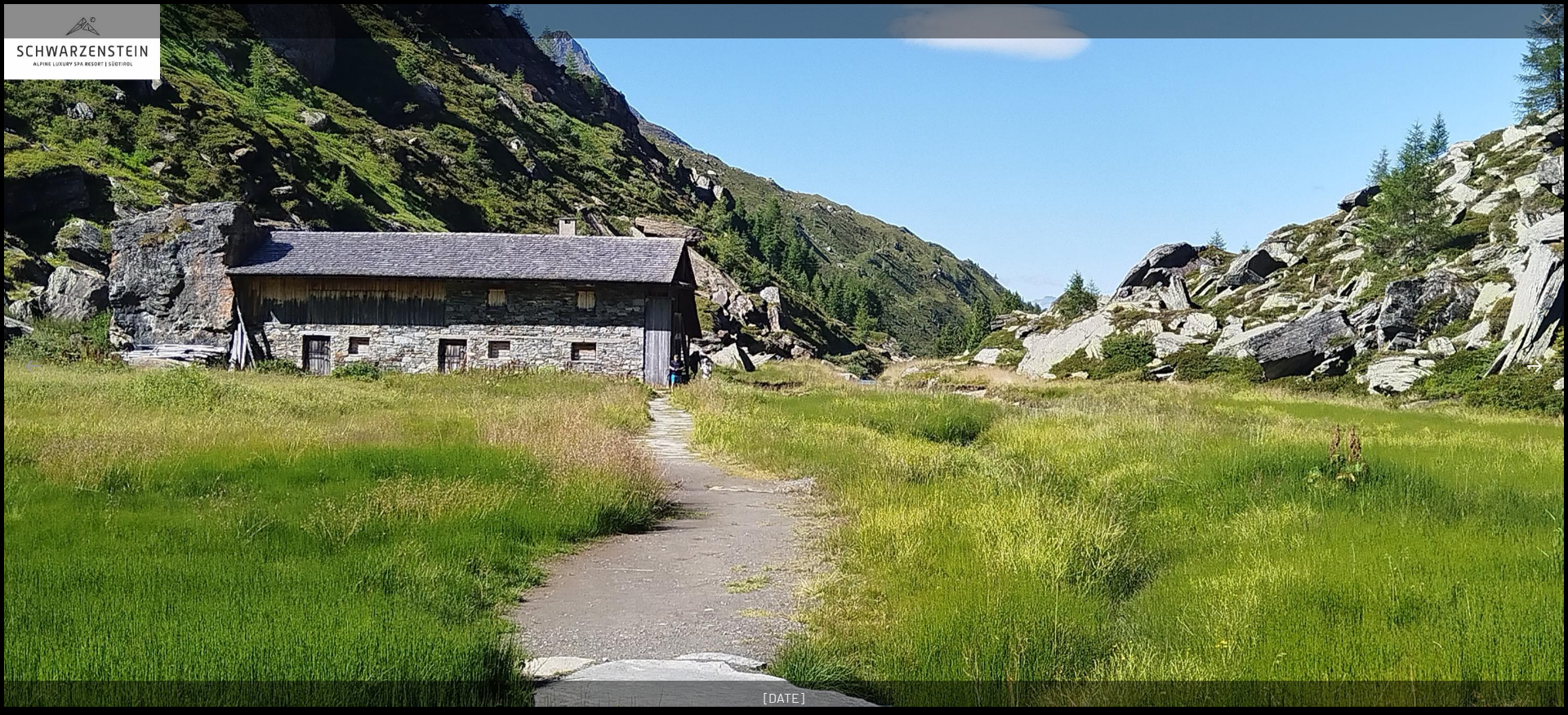
click at [1537, 368] on button "Next slide" at bounding box center [1535, 365] width 35 height 32
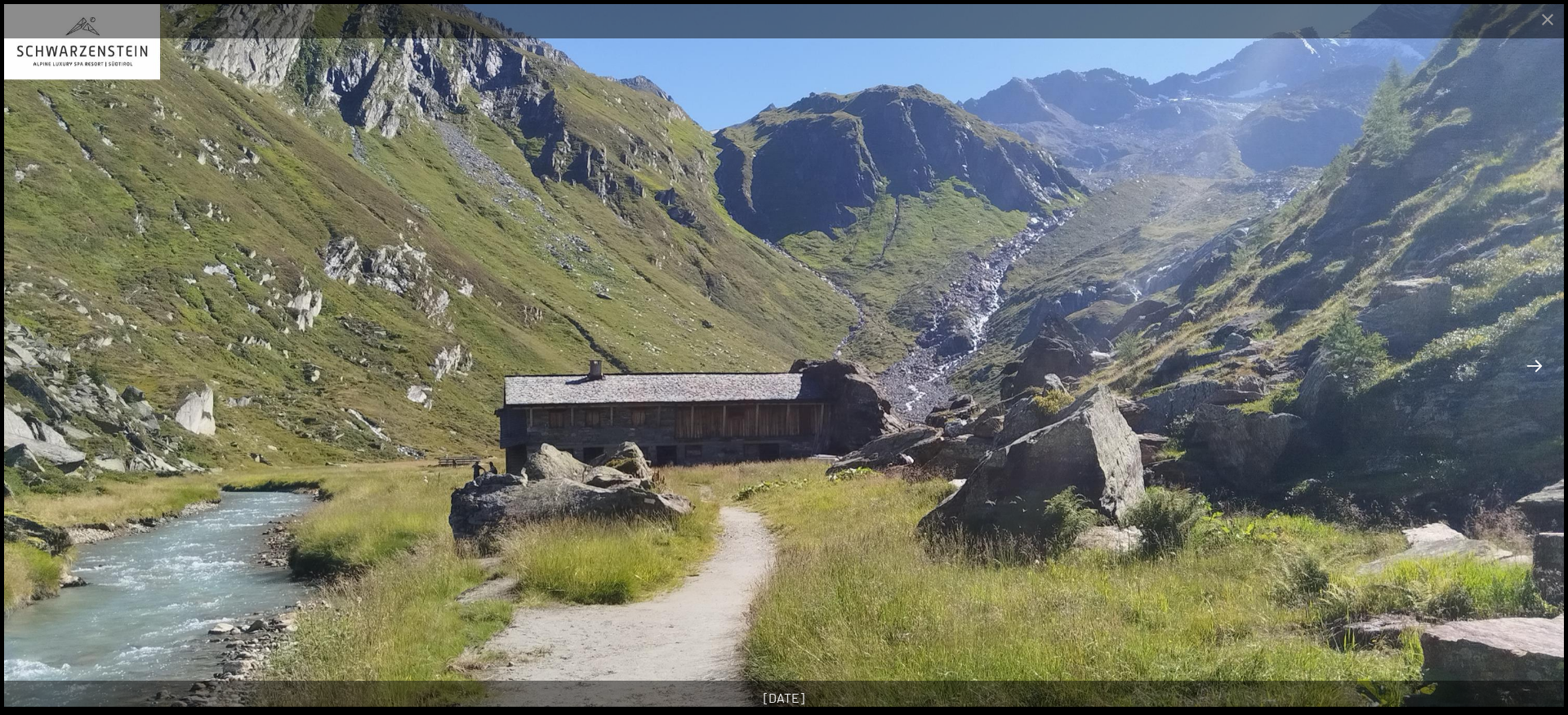
click at [1537, 368] on button "Next slide" at bounding box center [1535, 365] width 35 height 32
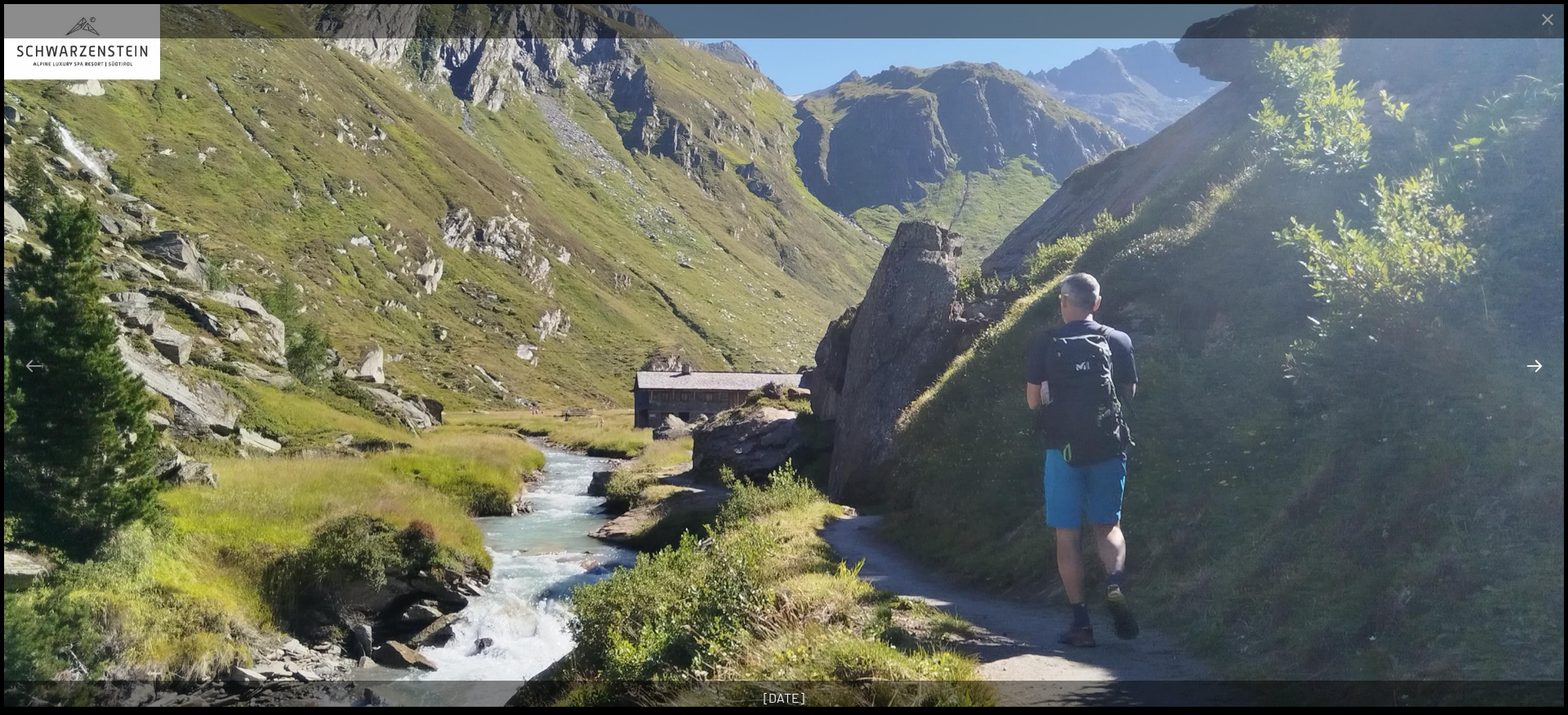
click at [1537, 368] on button "Next slide" at bounding box center [1535, 365] width 35 height 32
